Goal: Task Accomplishment & Management: Use online tool/utility

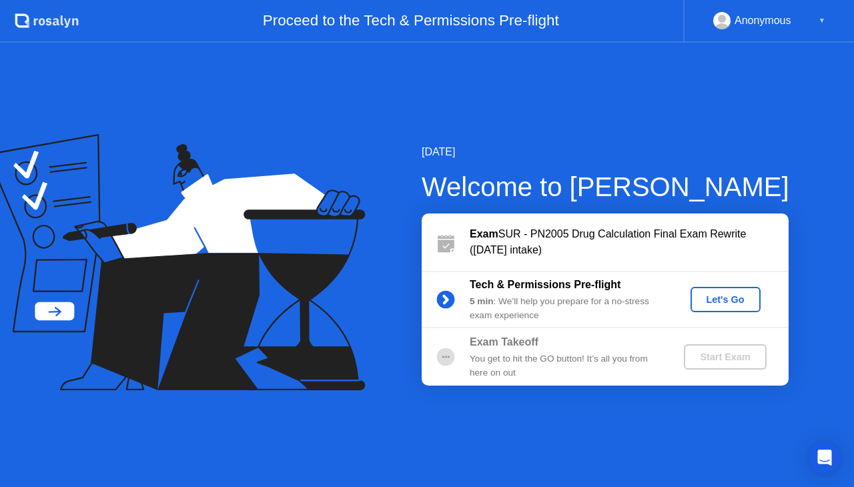
click at [713, 308] on button "Let's Go" at bounding box center [726, 299] width 70 height 25
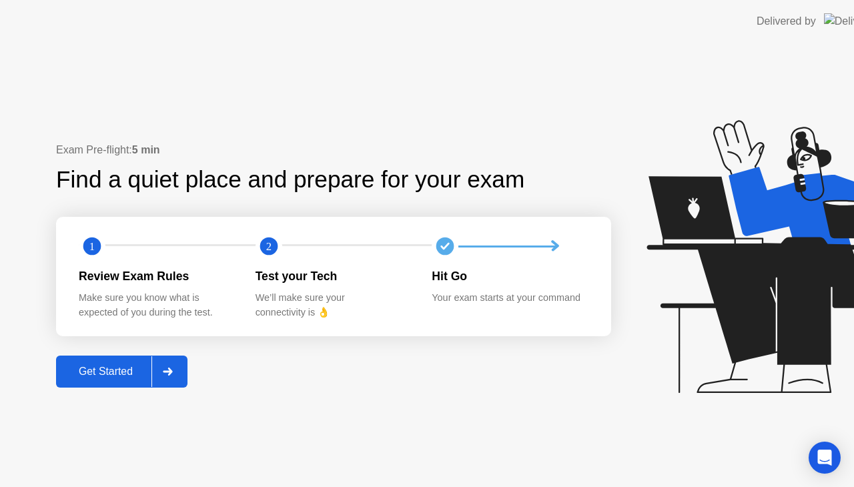
click at [722, 302] on icon at bounding box center [786, 256] width 279 height 273
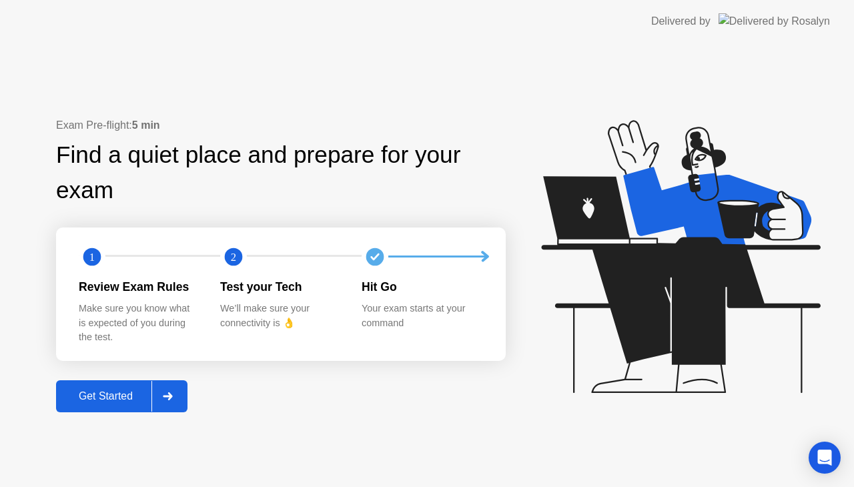
click at [93, 401] on div "Get Started" at bounding box center [105, 397] width 91 height 12
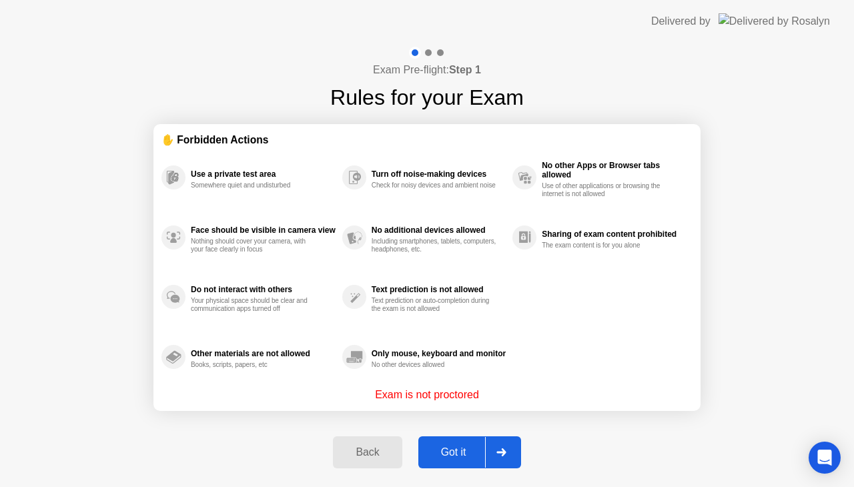
click at [455, 451] on div "Got it" at bounding box center [454, 453] width 63 height 12
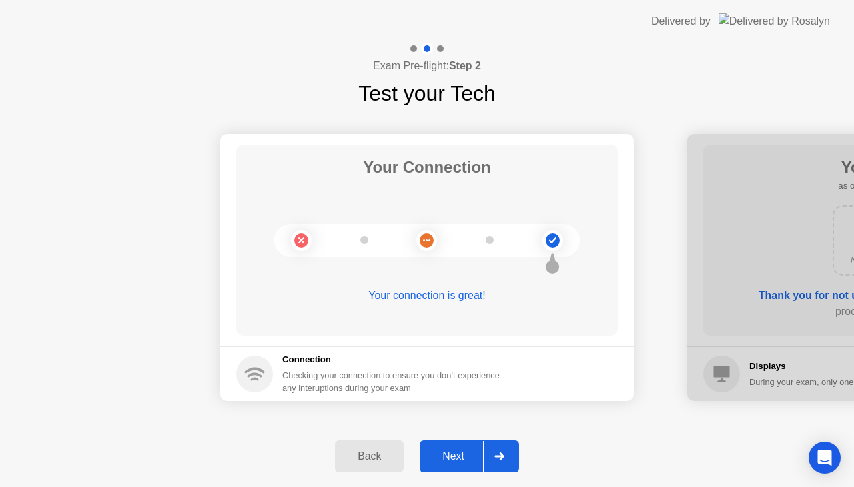
click at [455, 451] on div "Next" at bounding box center [453, 457] width 59 height 12
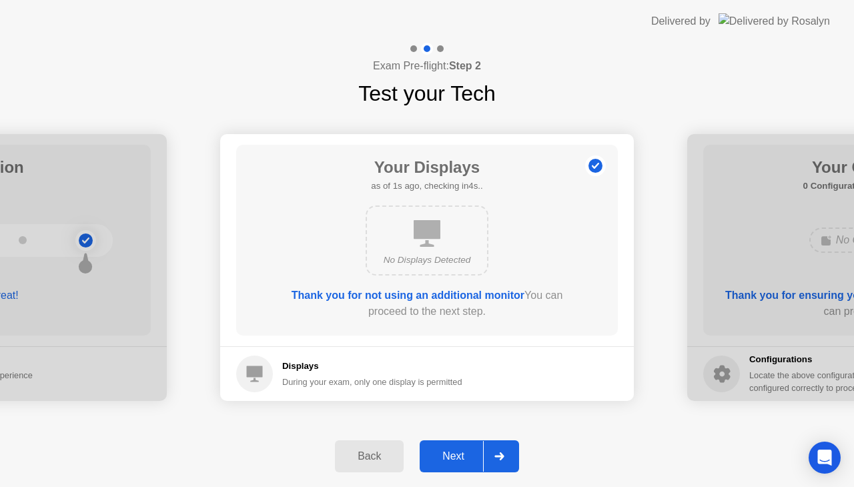
click at [455, 451] on div "Next" at bounding box center [453, 457] width 59 height 12
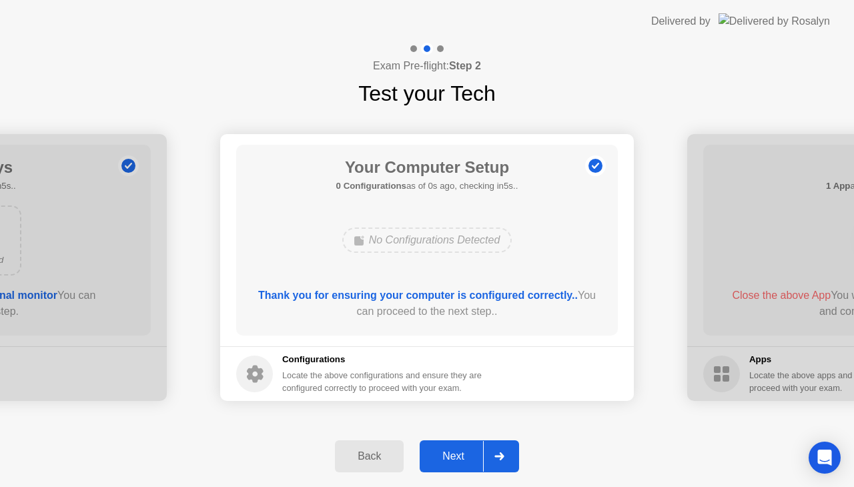
click at [455, 451] on div "Next" at bounding box center [453, 457] width 59 height 12
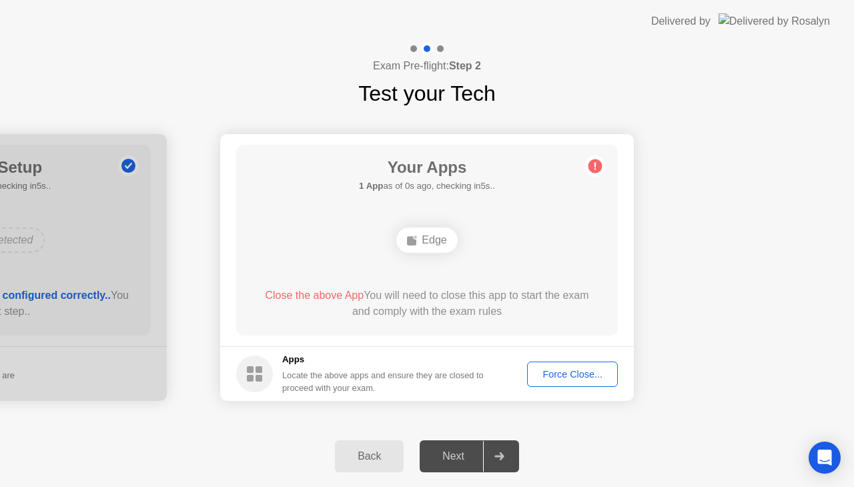
click at [554, 372] on div "Force Close..." at bounding box center [572, 374] width 81 height 11
click at [589, 378] on div "Force Close..." at bounding box center [572, 374] width 81 height 11
click at [563, 375] on div "Force Close..." at bounding box center [572, 374] width 81 height 11
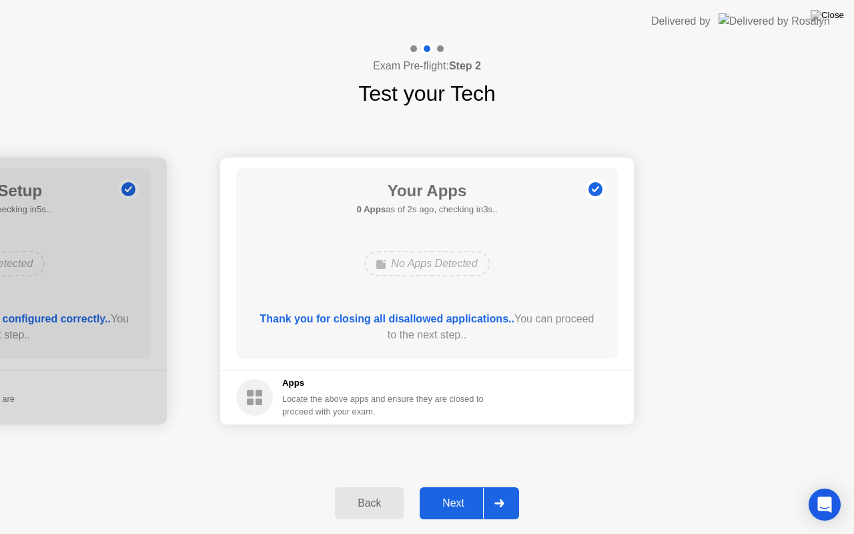
click at [455, 487] on div "Next" at bounding box center [453, 503] width 59 height 12
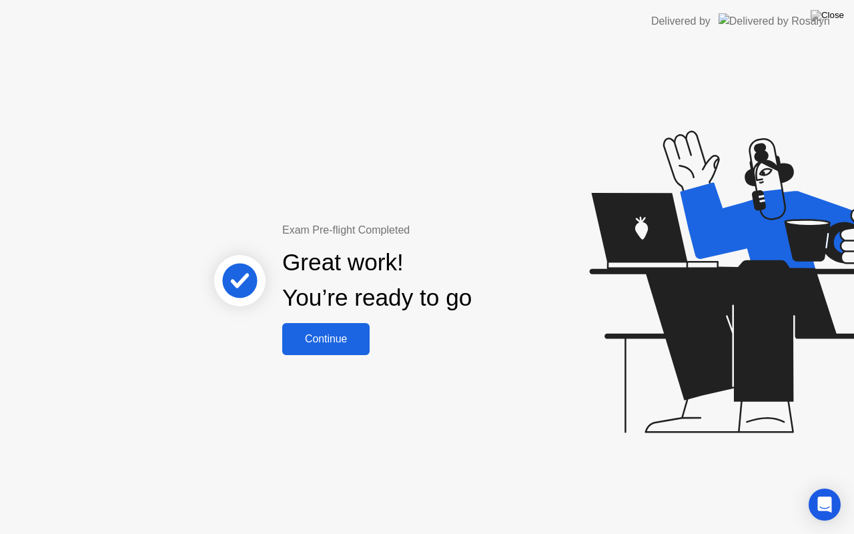
click at [351, 339] on div "Continue" at bounding box center [325, 339] width 79 height 12
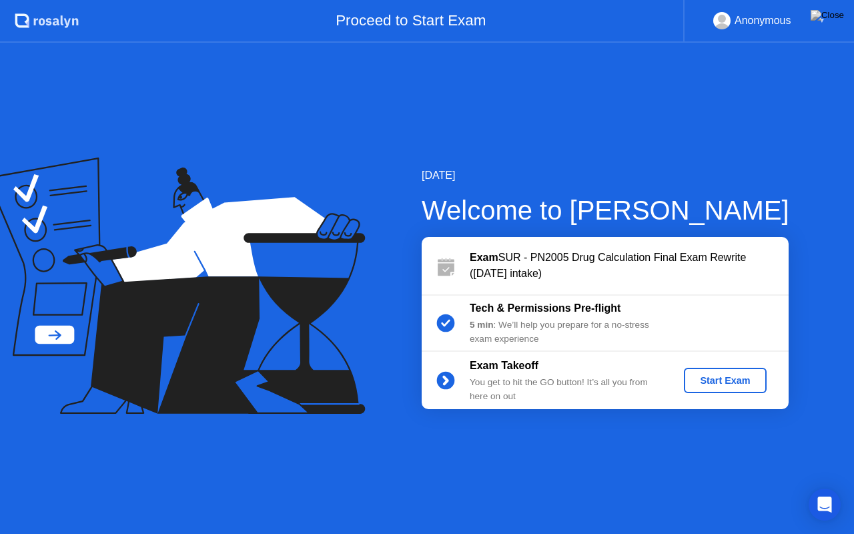
click at [708, 378] on div "Start Exam" at bounding box center [725, 380] width 71 height 11
